Goal: Entertainment & Leisure: Consume media (video, audio)

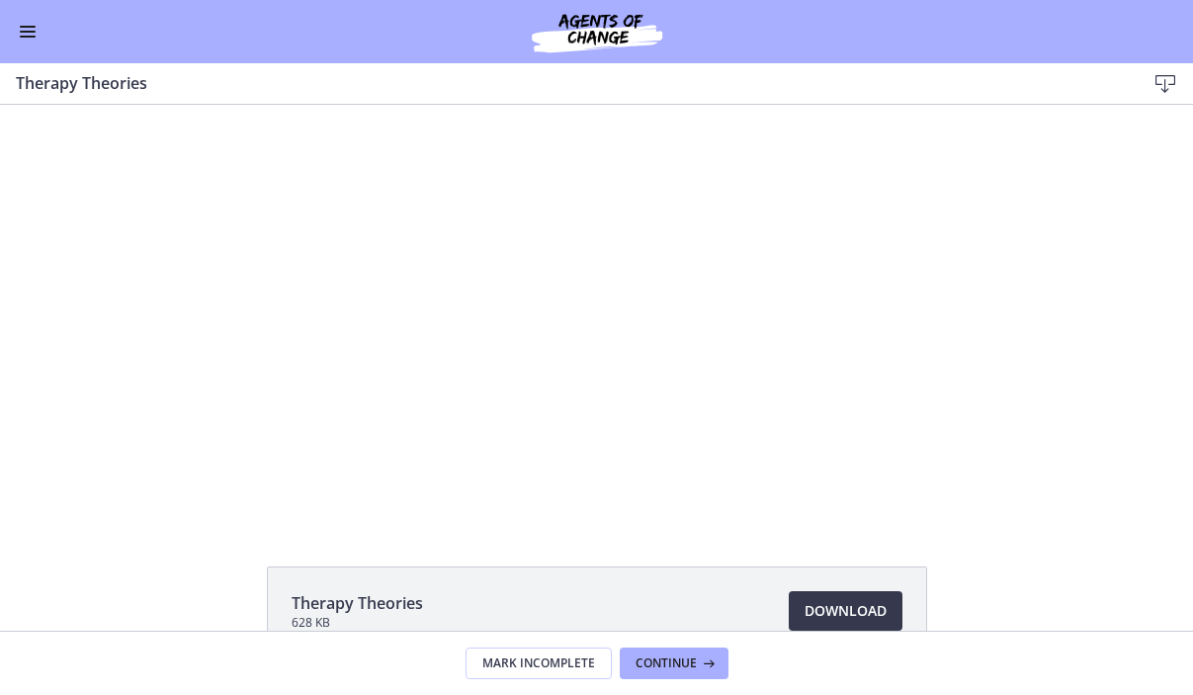
scroll to position [9, 0]
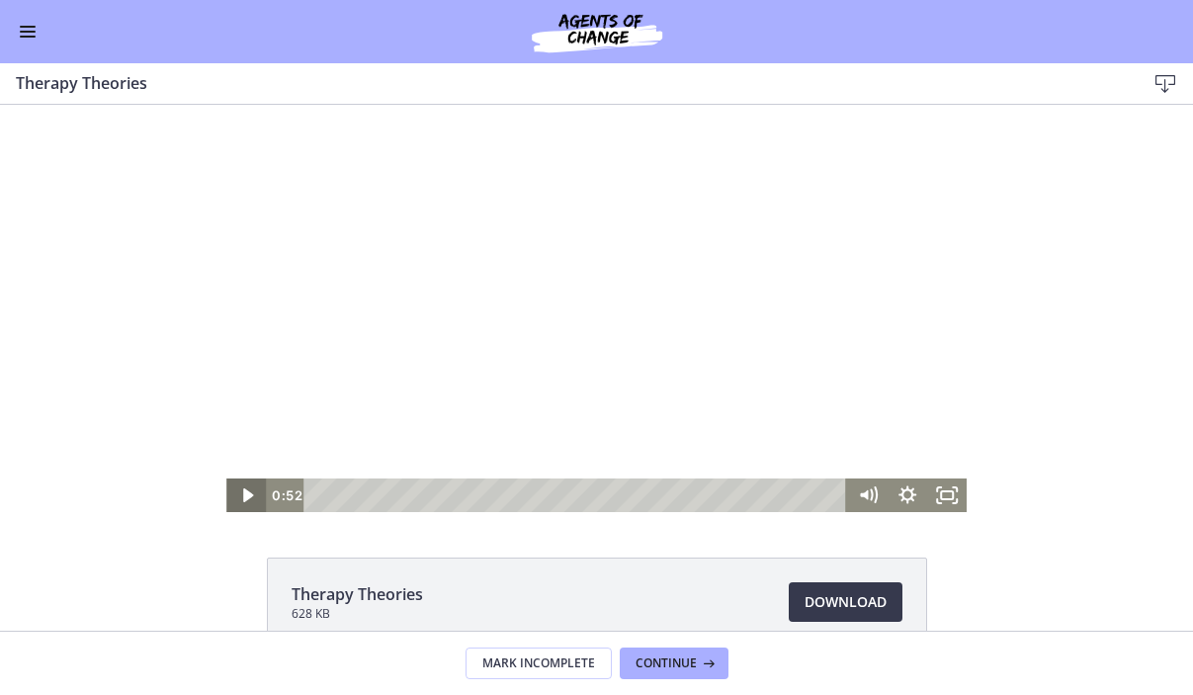
click at [245, 493] on icon "Play Video" at bounding box center [248, 495] width 10 height 14
click at [944, 506] on icon "Fullscreen" at bounding box center [946, 495] width 47 height 41
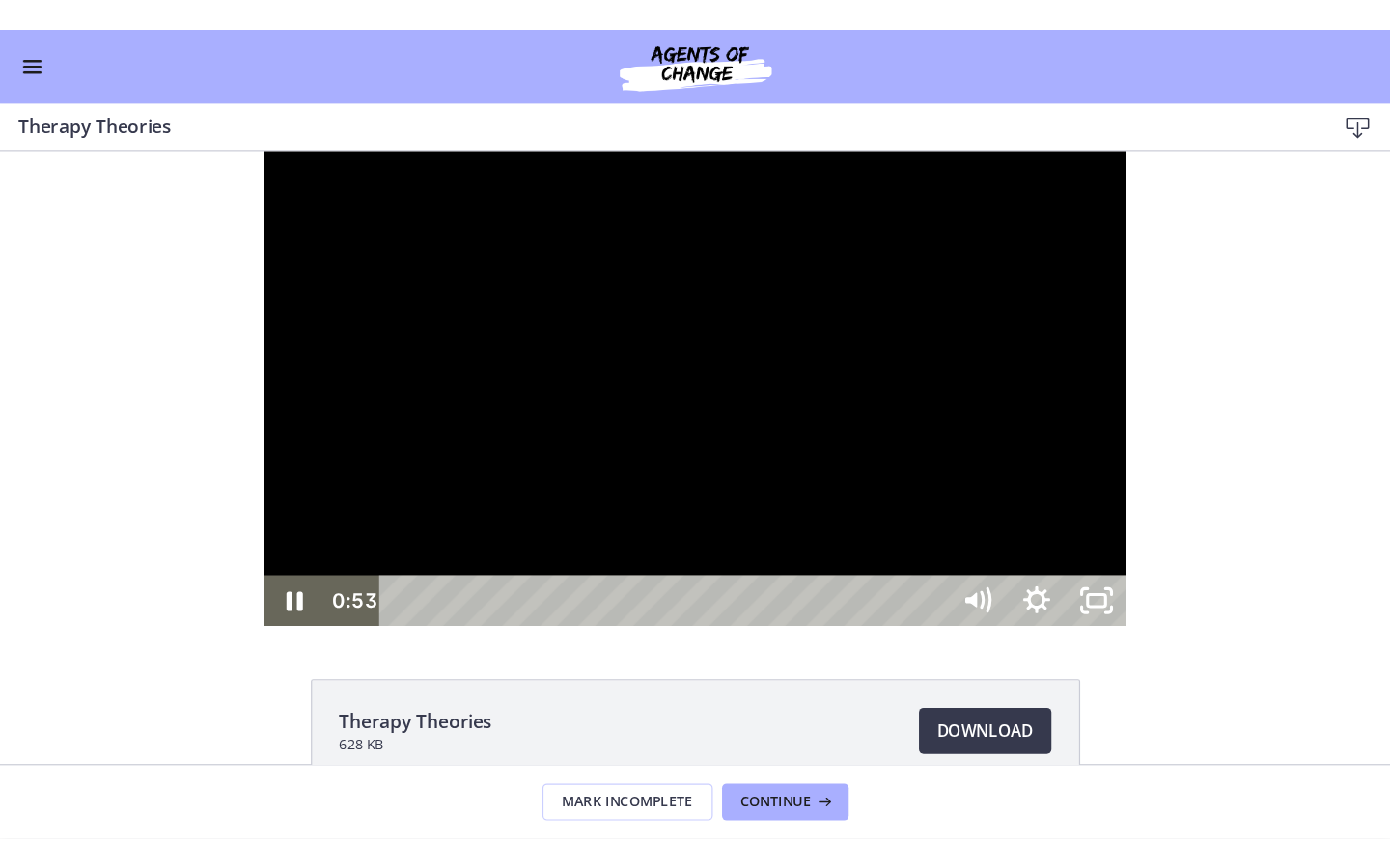
scroll to position [534, 0]
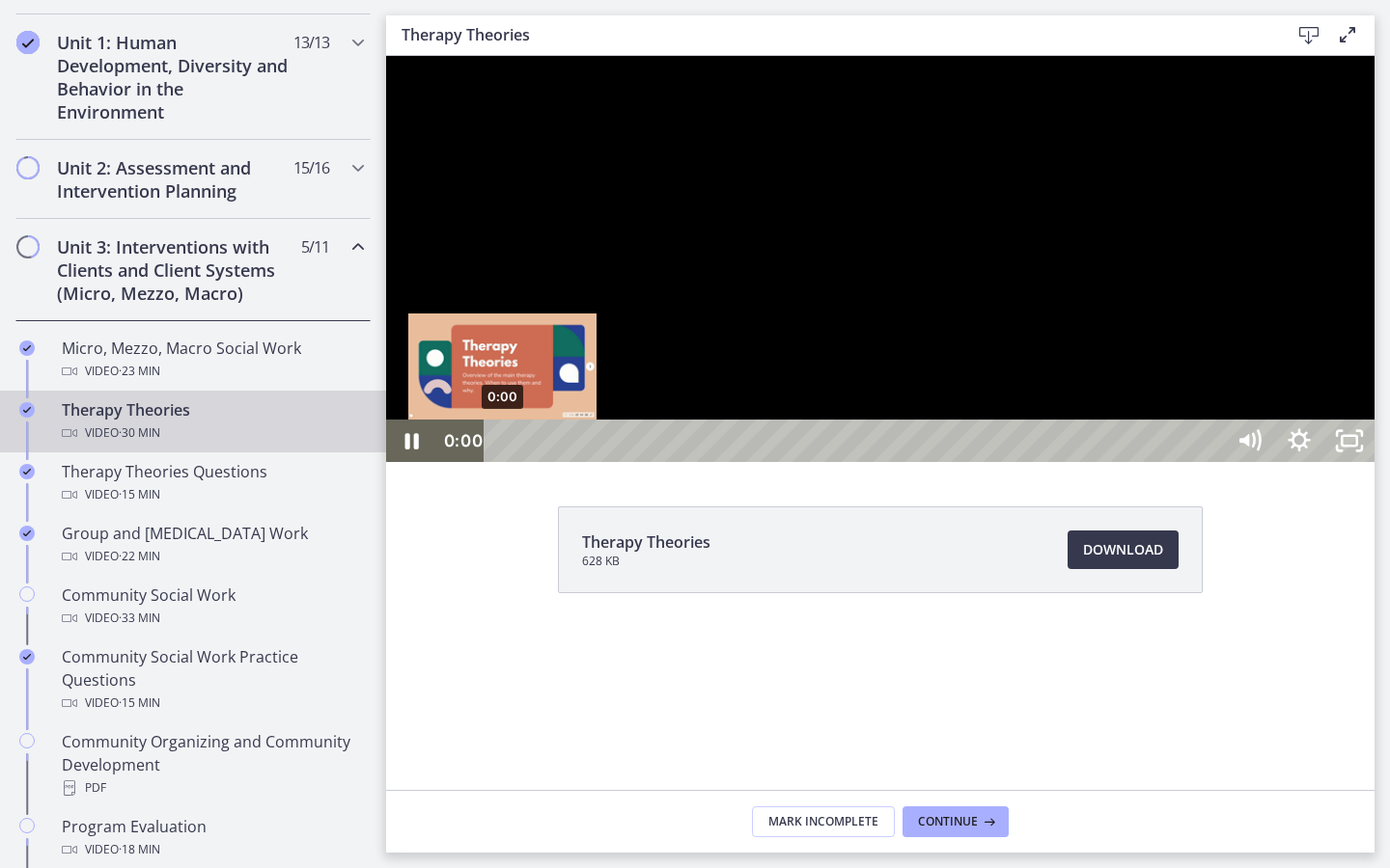
click at [503, 462] on div "0:00" at bounding box center [857, 440] width 708 height 42
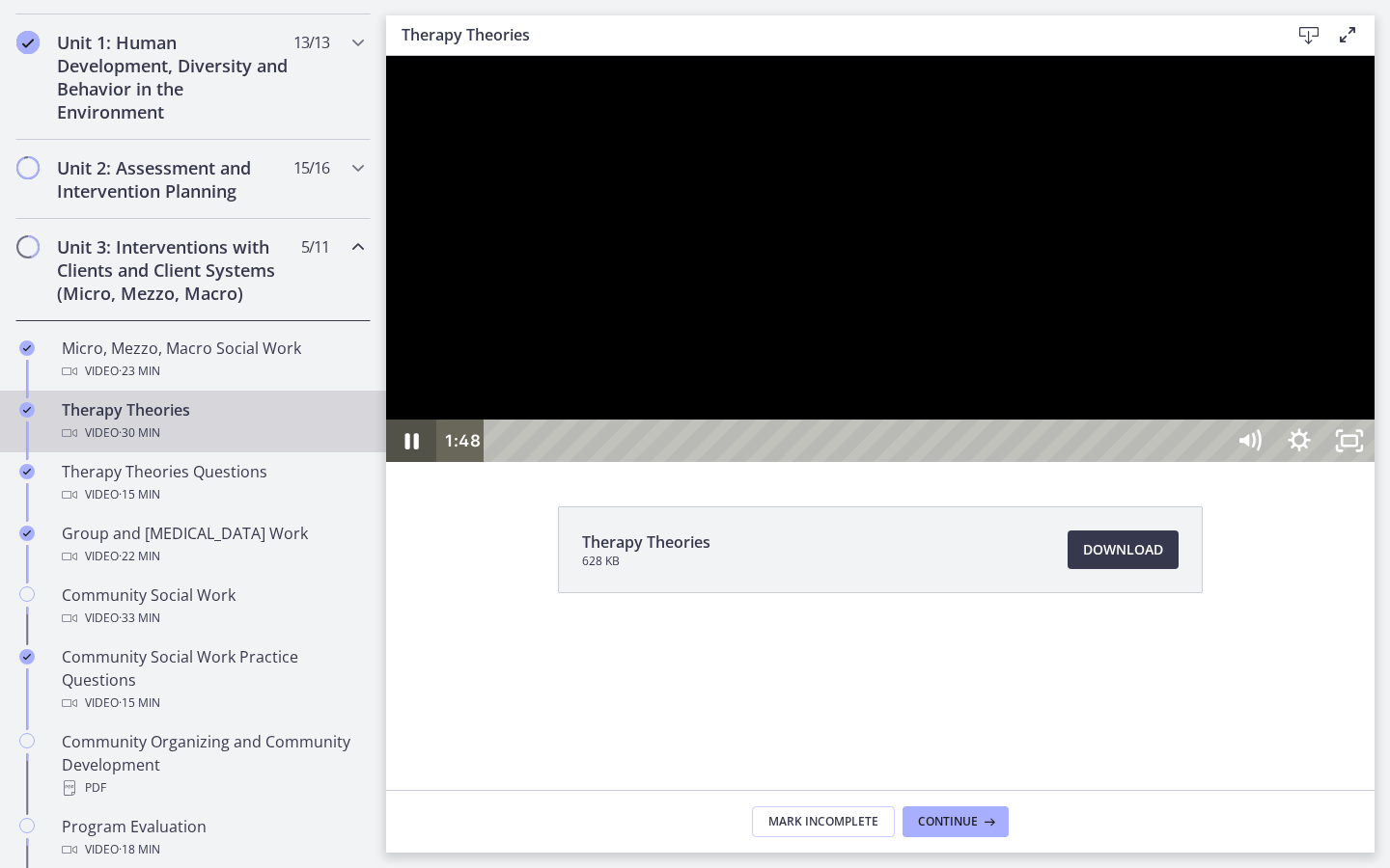
click at [407, 450] on icon "Pause" at bounding box center [412, 441] width 14 height 17
click at [407, 452] on icon "Play Video" at bounding box center [414, 441] width 16 height 21
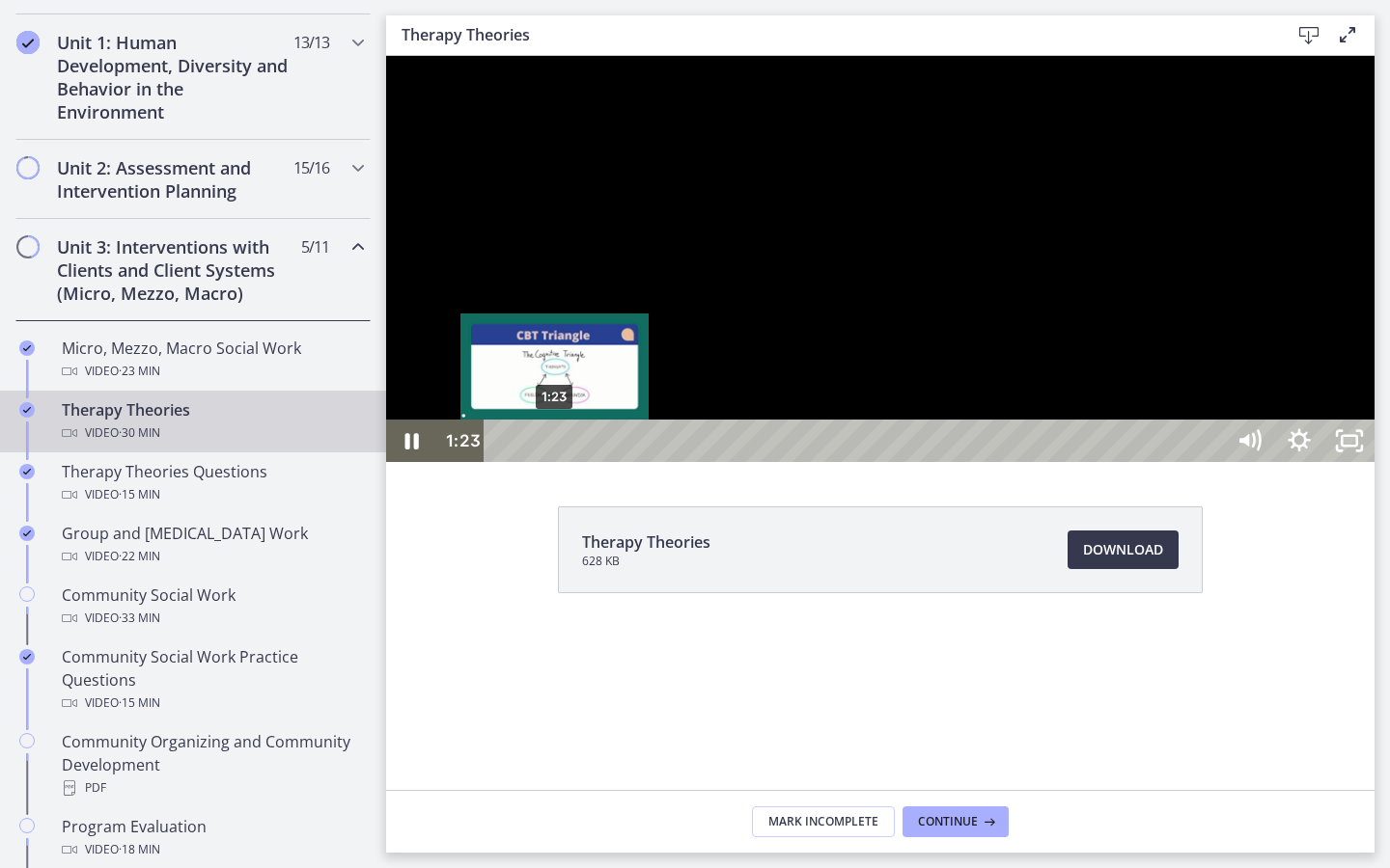
click at [552, 462] on div "1:23" at bounding box center [857, 440] width 708 height 42
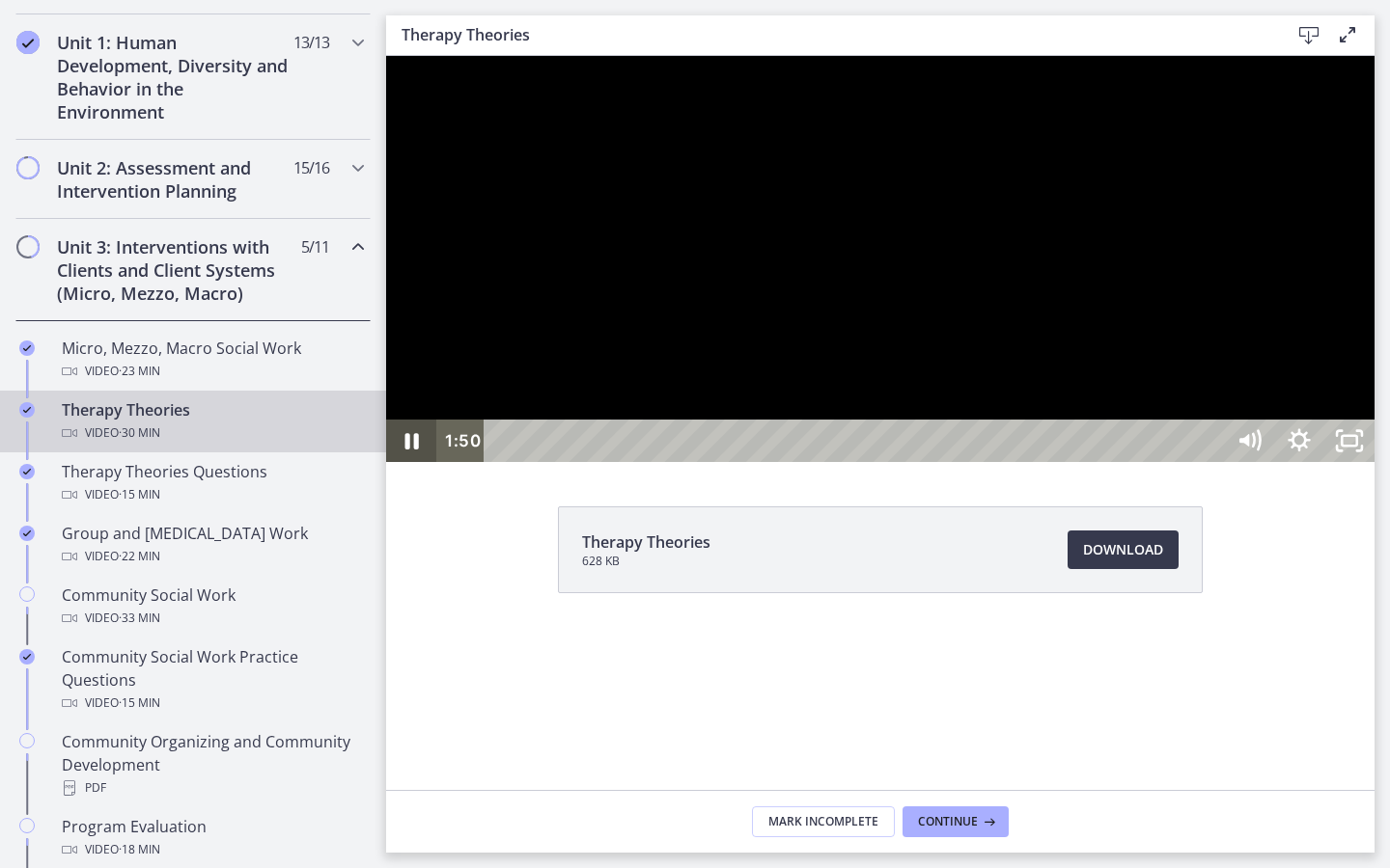
click at [408, 450] on icon "Pause" at bounding box center [412, 441] width 14 height 17
click at [408, 452] on icon "Play Video" at bounding box center [414, 441] width 16 height 21
click at [408, 450] on icon "Pause" at bounding box center [412, 441] width 14 height 17
click at [408, 450] on icon "Play Video" at bounding box center [412, 441] width 13 height 18
click at [408, 450] on icon "Pause" at bounding box center [412, 441] width 14 height 17
